Goal: Information Seeking & Learning: Check status

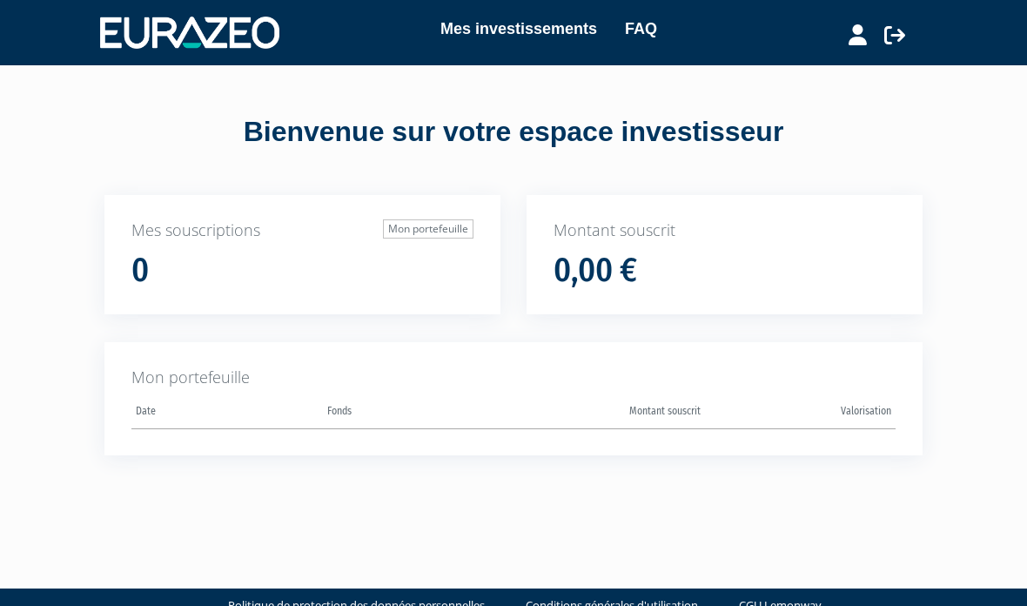
click at [542, 27] on link "Mes investissements" at bounding box center [519, 29] width 157 height 24
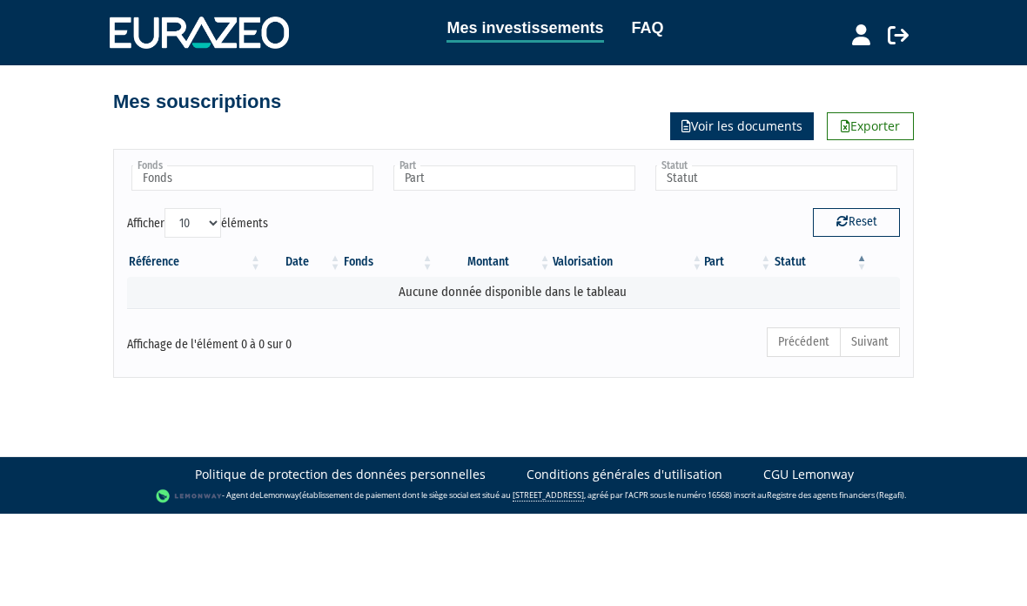
click at [753, 125] on link "Voir les documents" at bounding box center [742, 126] width 144 height 28
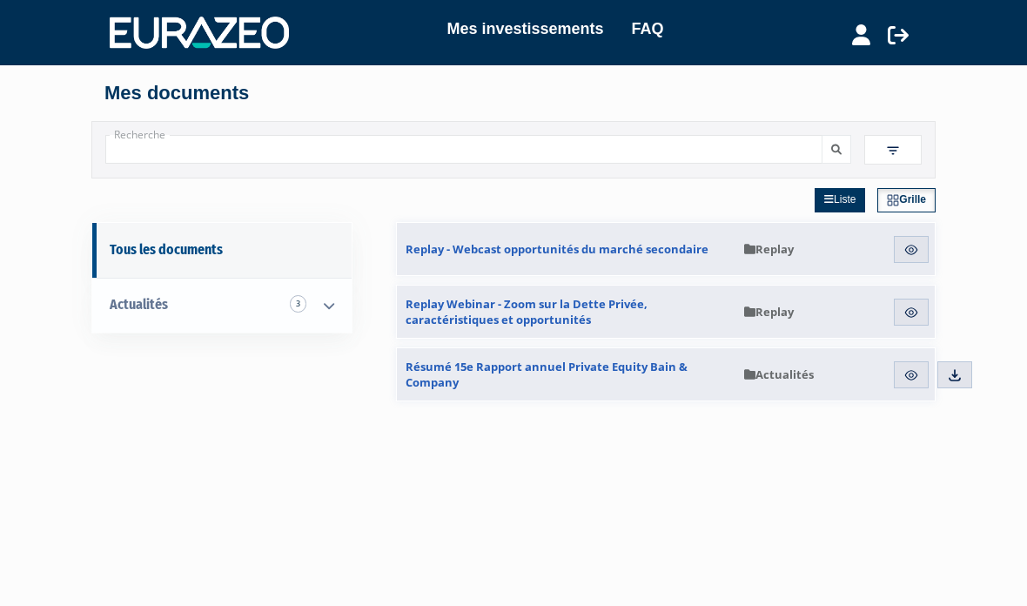
click at [868, 38] on icon at bounding box center [861, 34] width 18 height 21
click at [813, 62] on link "Mon profil" at bounding box center [830, 71] width 139 height 24
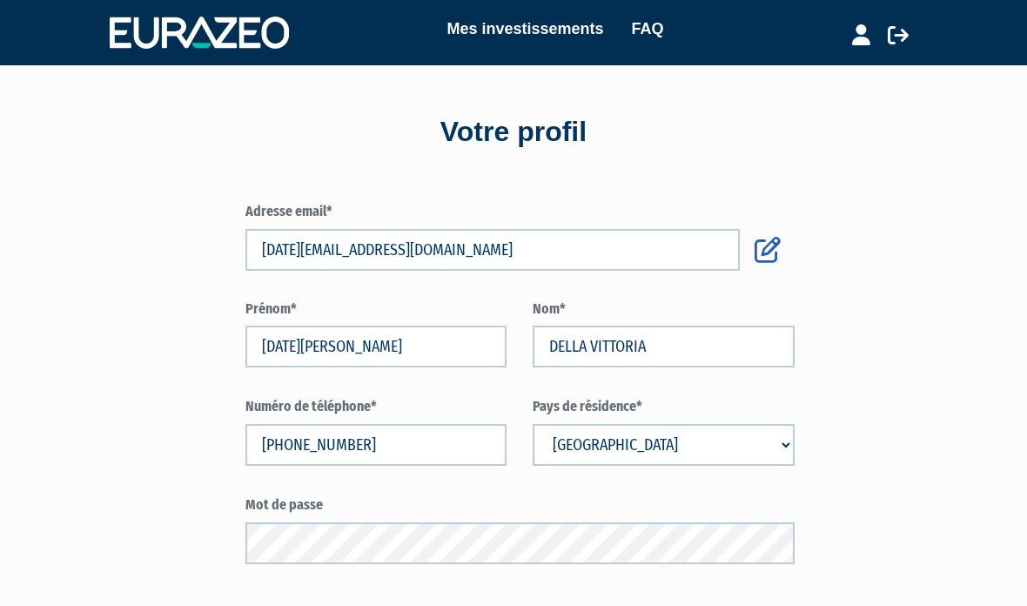
click at [526, 31] on link "Mes investissements" at bounding box center [525, 29] width 157 height 24
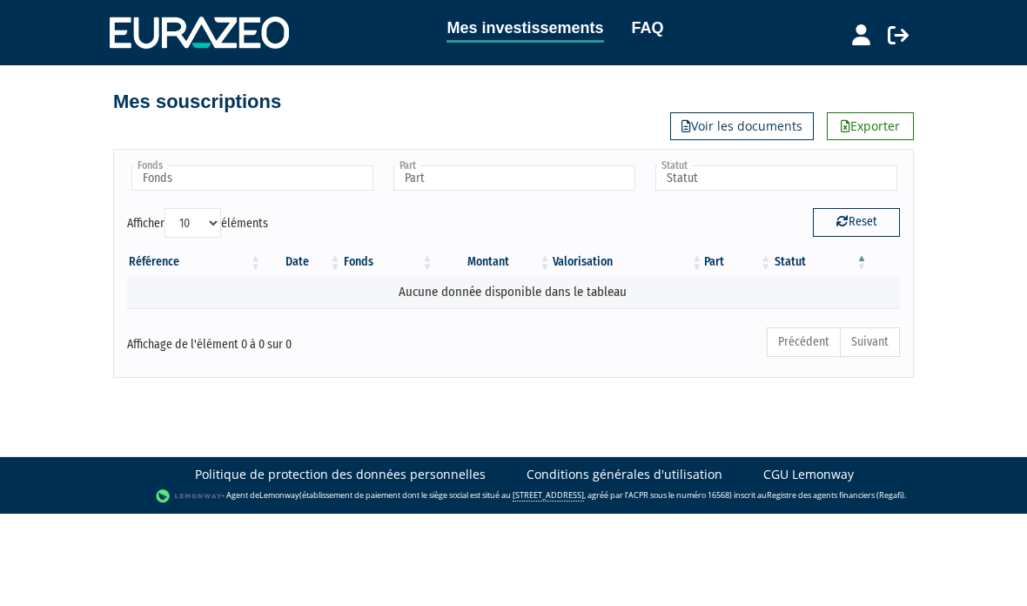
click at [652, 29] on link "FAQ" at bounding box center [648, 28] width 32 height 24
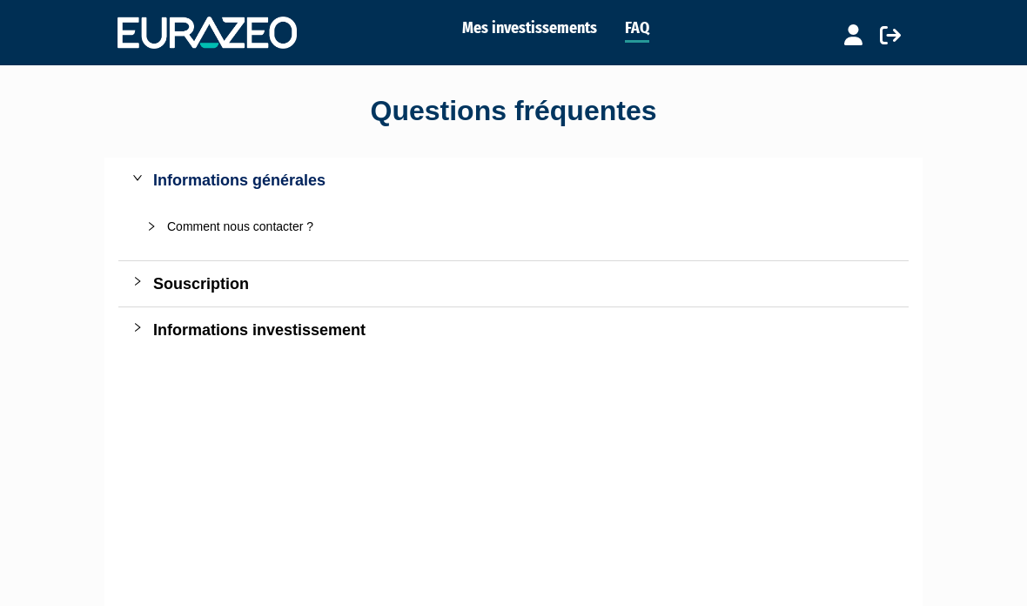
click at [219, 279] on div "Souscription" at bounding box center [524, 284] width 742 height 24
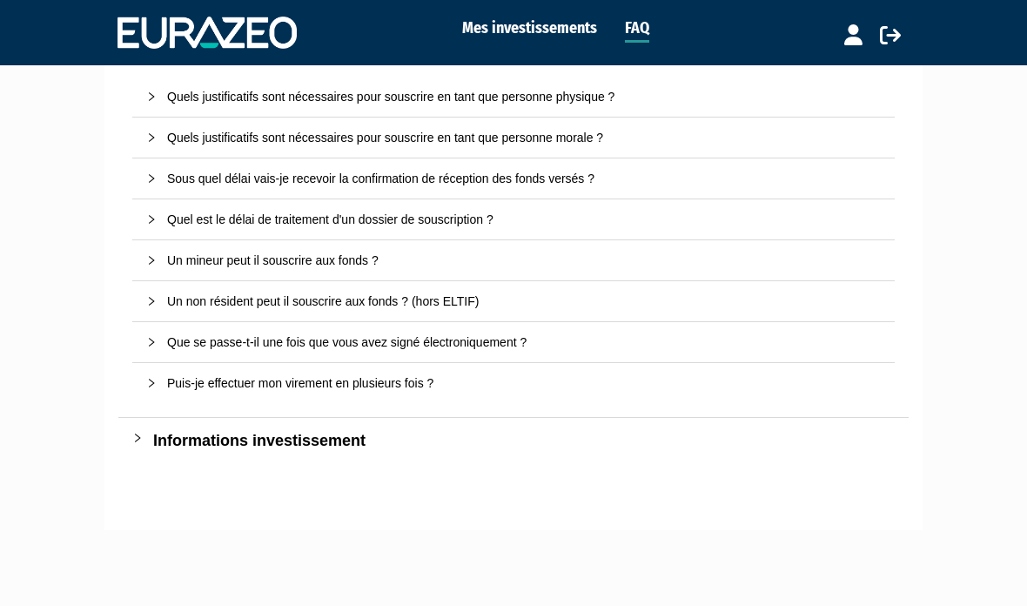
click at [297, 436] on div "Informations investissement" at bounding box center [524, 441] width 742 height 24
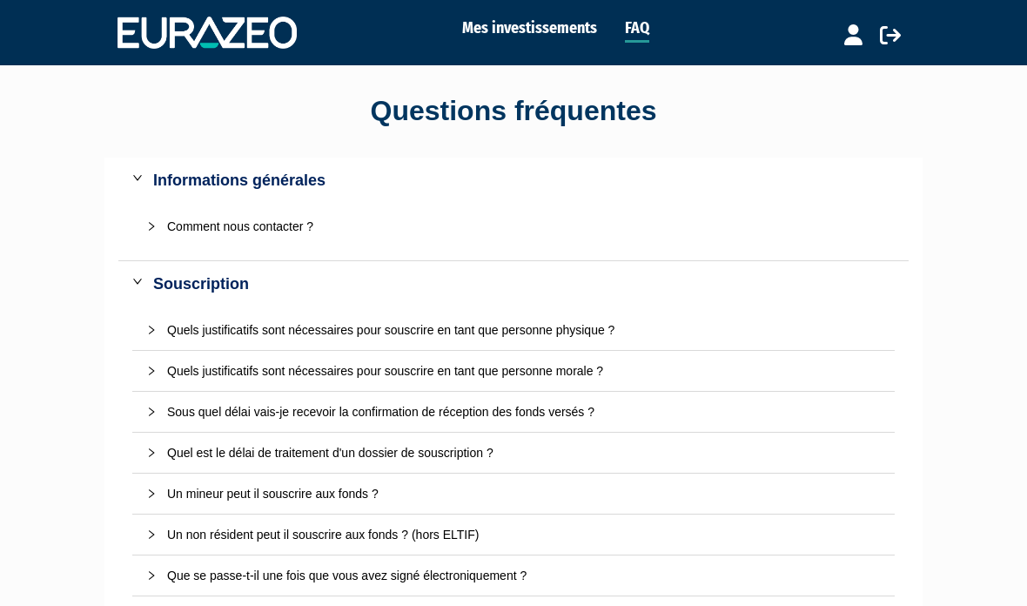
click at [895, 38] on icon at bounding box center [890, 34] width 21 height 21
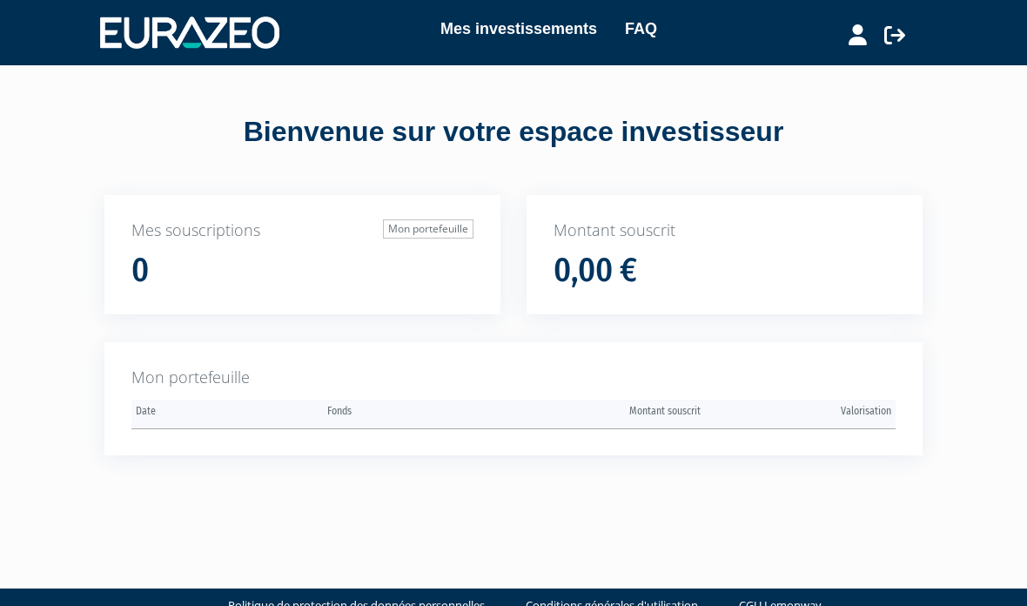
click at [769, 423] on th "Valorisation" at bounding box center [801, 415] width 192 height 30
click at [541, 23] on link "Mes investissements" at bounding box center [519, 29] width 157 height 24
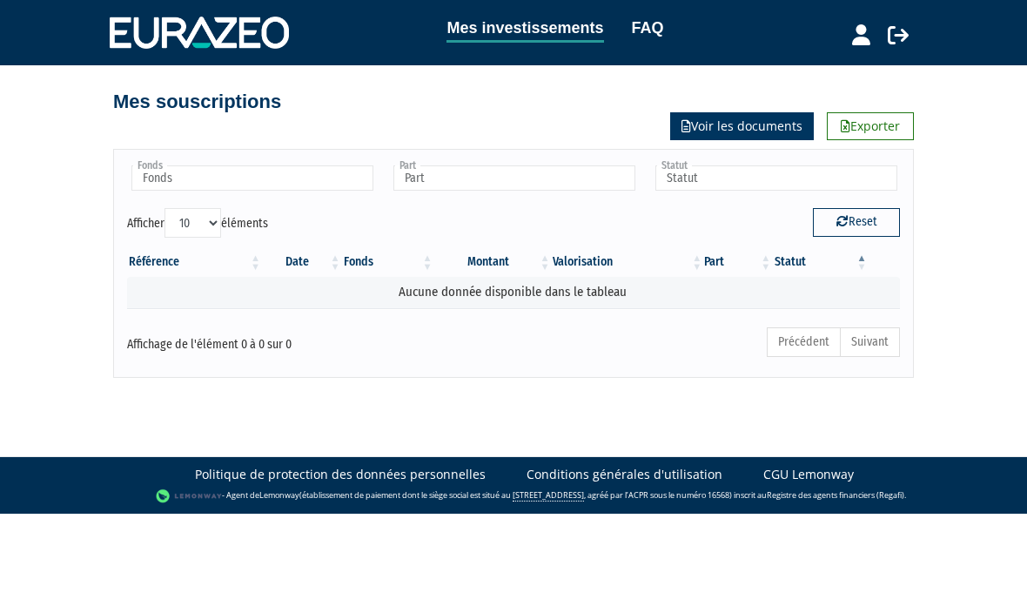
click at [764, 126] on link "Voir les documents" at bounding box center [742, 126] width 144 height 28
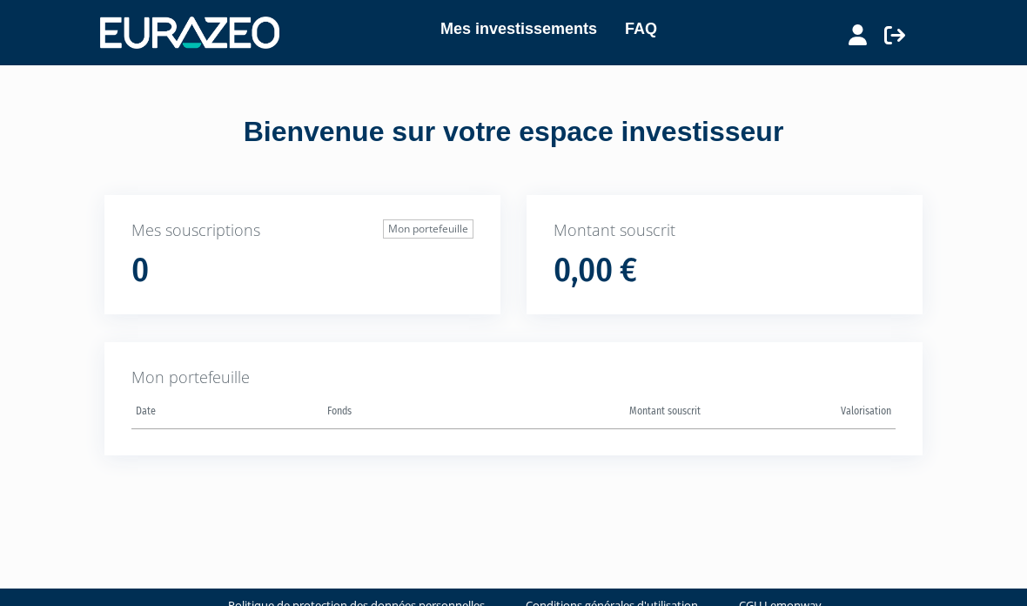
click at [898, 37] on icon at bounding box center [895, 34] width 21 height 21
